Goal: Find specific page/section: Find specific page/section

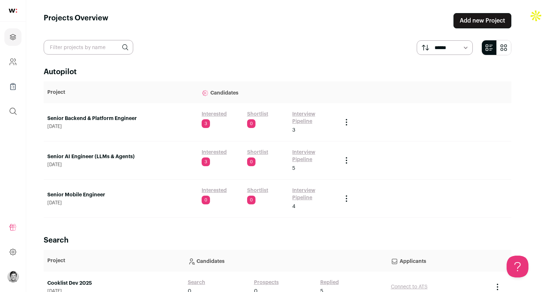
click at [312, 114] on link "Interview Pipeline" at bounding box center [313, 118] width 43 height 15
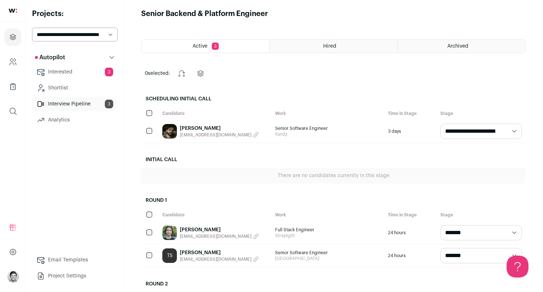
scroll to position [5, 0]
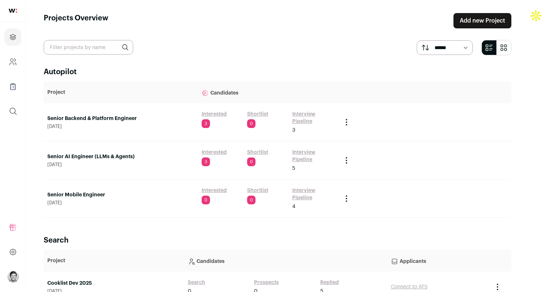
click at [309, 149] on link "Interview Pipeline" at bounding box center [313, 156] width 43 height 15
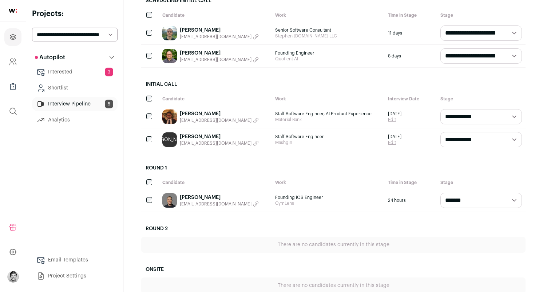
scroll to position [105, 0]
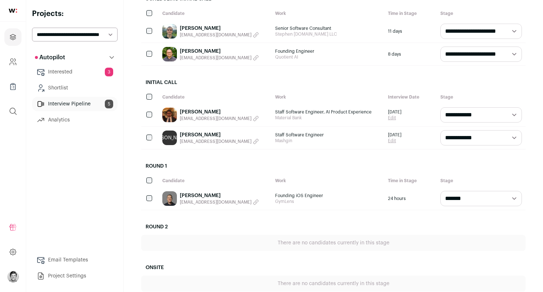
click at [204, 136] on link "[PERSON_NAME]" at bounding box center [219, 134] width 79 height 7
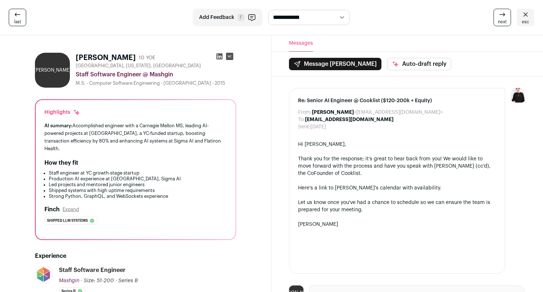
click at [523, 18] on icon at bounding box center [526, 14] width 9 height 9
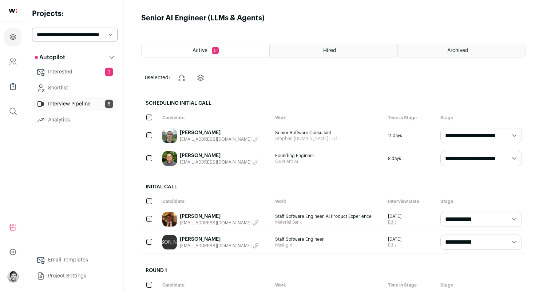
click at [197, 239] on link "[PERSON_NAME]" at bounding box center [219, 239] width 79 height 7
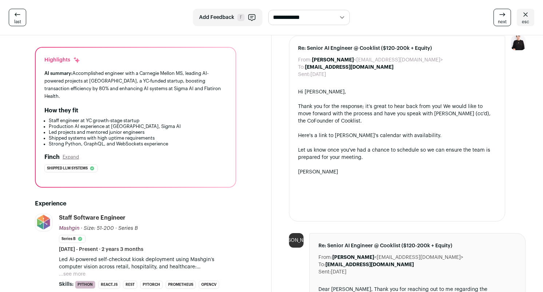
scroll to position [51, 0]
